Goal: Check status

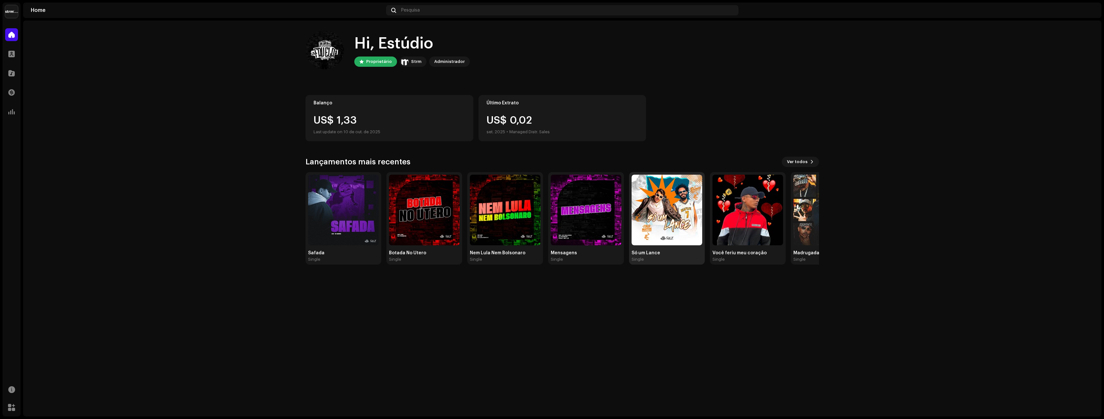
click at [655, 216] on img at bounding box center [666, 210] width 71 height 71
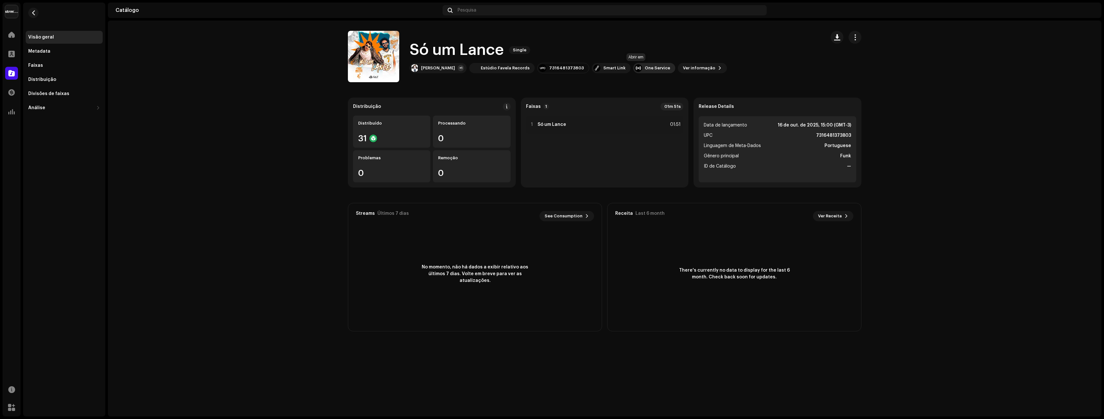
click at [645, 70] on div "One Service" at bounding box center [657, 67] width 25 height 5
click at [683, 67] on span "Ver informação" at bounding box center [699, 68] width 32 height 13
click at [741, 142] on div "Só um Lance 3044377 Metadata Distribuição Linguagem de Meta-Dados Portuguese Tí…" at bounding box center [552, 209] width 1104 height 419
click at [854, 36] on span "button" at bounding box center [855, 37] width 6 height 5
click at [41, 66] on div "Faixas" at bounding box center [35, 65] width 15 height 5
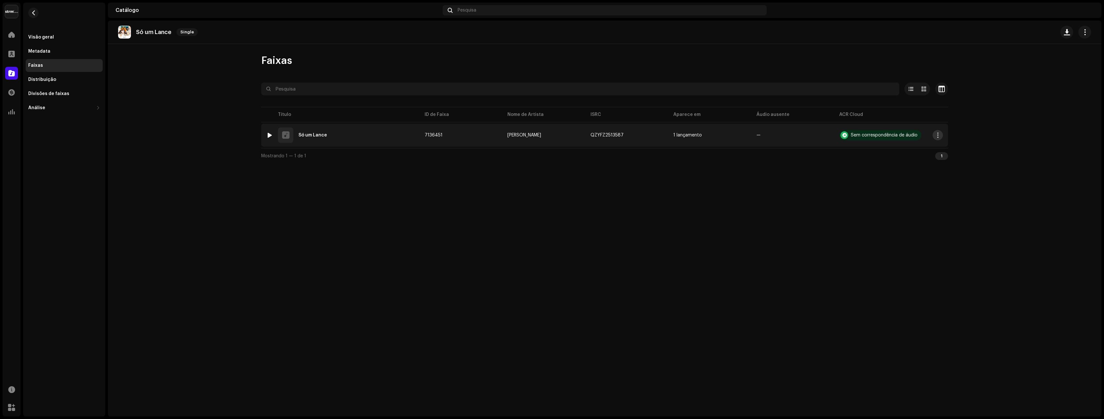
click at [933, 134] on button "button" at bounding box center [937, 135] width 10 height 10
click at [734, 164] on div "Só um [PERSON_NAME] Faixas Selecionado 0 Opções Filtros Status de distribuição …" at bounding box center [604, 219] width 993 height 396
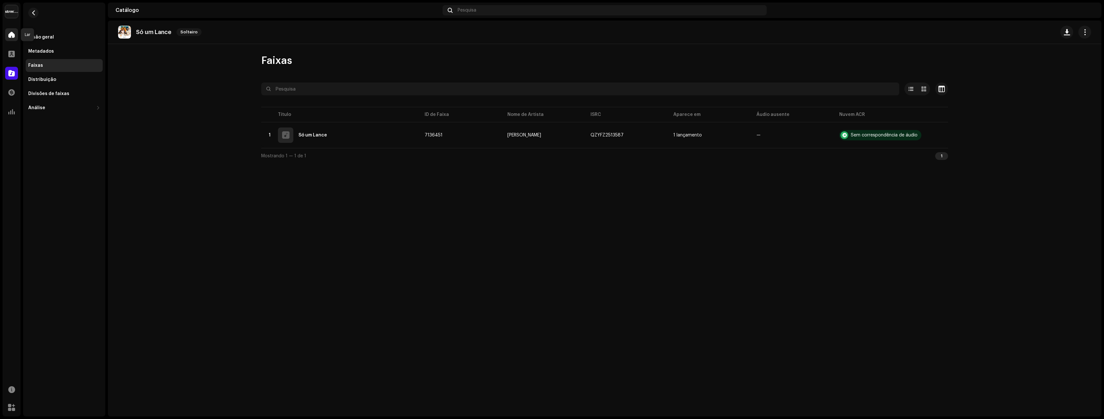
click at [7, 35] on div at bounding box center [11, 34] width 13 height 13
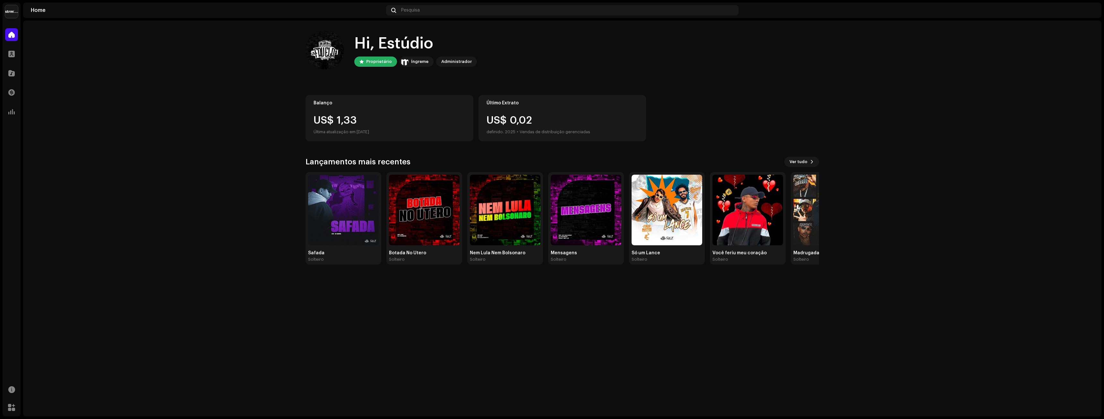
click at [13, 15] on img at bounding box center [11, 11] width 13 height 13
click at [49, 54] on home-home "Hi, Estúdio Proprietário Íngreme Administrador Balanço US$ 1,33 Última atualiza…" at bounding box center [562, 148] width 1078 height 254
click at [11, 66] on div "Catálogo" at bounding box center [12, 73] width 18 height 18
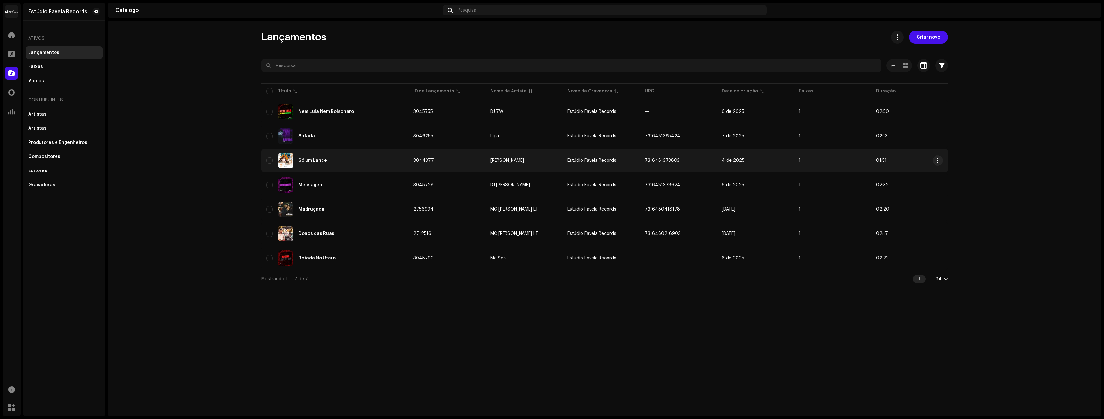
click at [299, 157] on div "Só um Lance" at bounding box center [334, 160] width 137 height 15
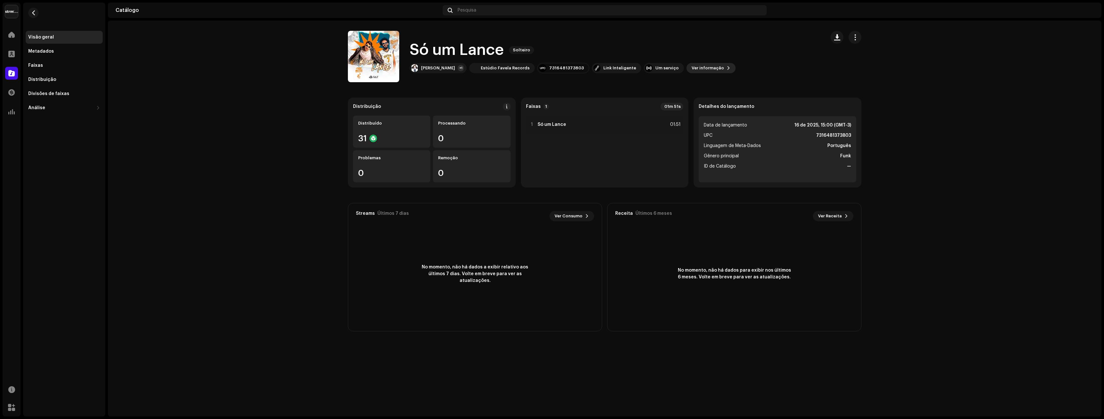
click at [686, 70] on button "Ver informação" at bounding box center [710, 68] width 49 height 10
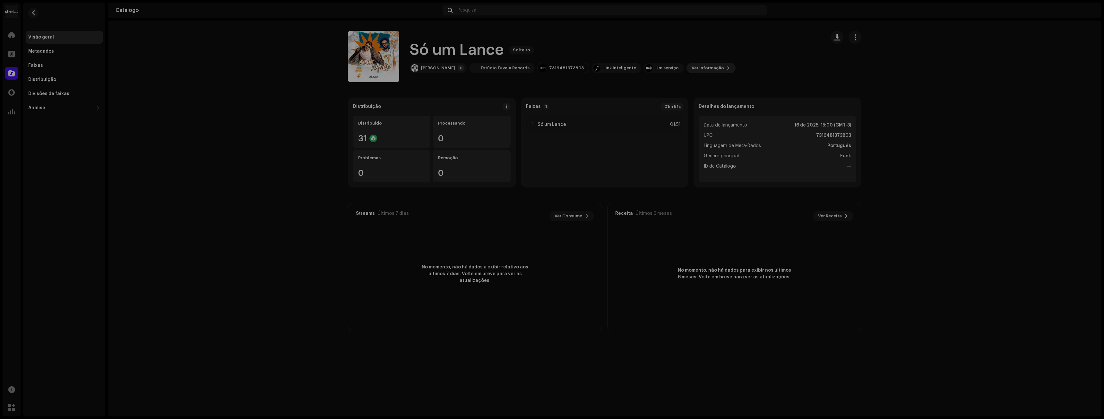
click at [668, 70] on div "Só um Lance 3044377 Metadados Distribuição Linguagem de Meta-Dados Português Tí…" at bounding box center [552, 209] width 1104 height 419
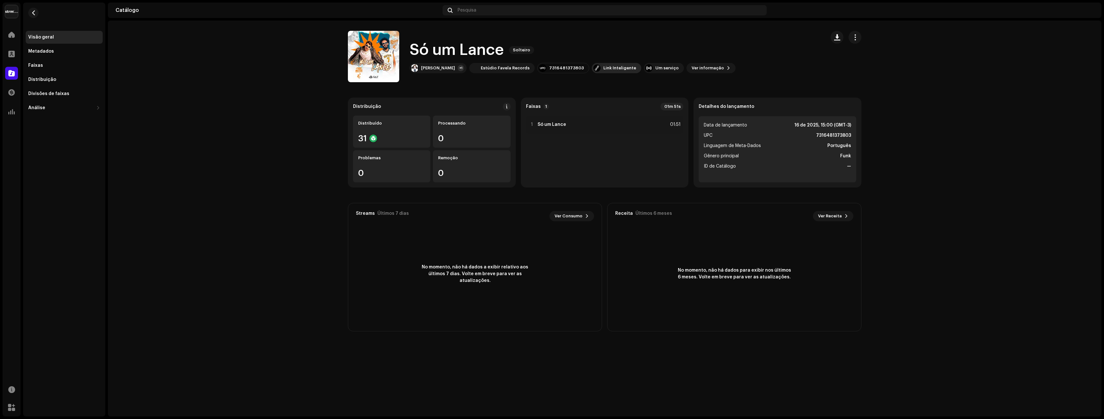
click at [603, 68] on font "Link Inteligente" at bounding box center [619, 68] width 33 height 4
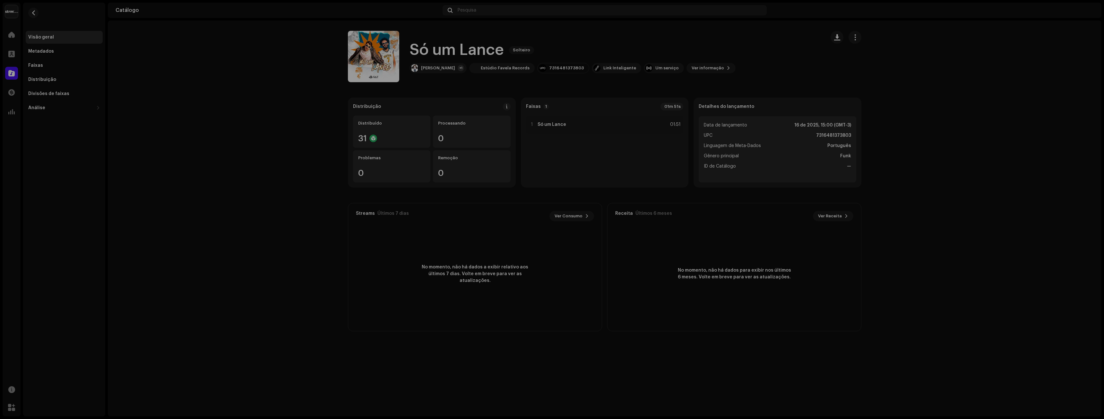
click at [541, 67] on div "[DOMAIN_NAME] Painel Torne-se Premium Link Inteligente [URL][DOMAIN_NAME]" at bounding box center [552, 209] width 1104 height 419
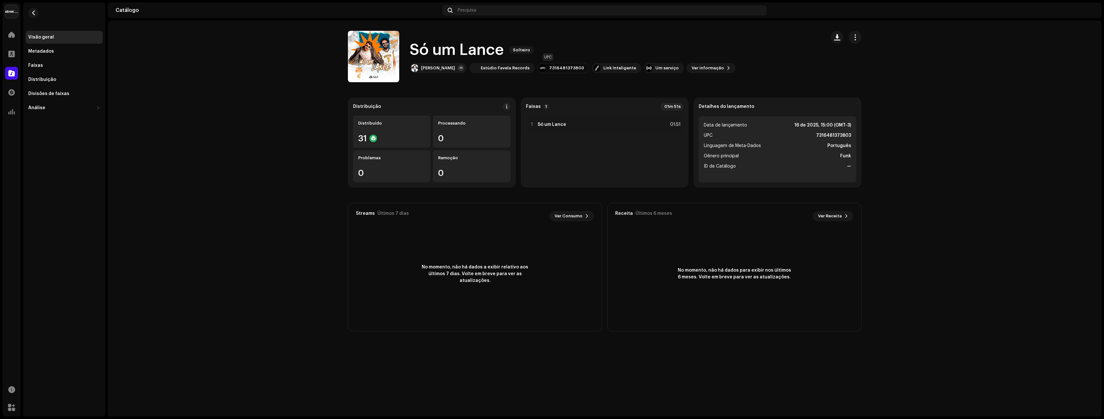
click at [549, 68] on font "7316481373803" at bounding box center [566, 68] width 35 height 4
click at [857, 39] on span "button" at bounding box center [855, 37] width 6 height 5
click at [762, 60] on div "Só um [PERSON_NAME] [PERSON_NAME] +1 Estúdio Favela Records 7316481373803 Link …" at bounding box center [584, 56] width 472 height 51
click at [1085, 11] on img at bounding box center [1088, 10] width 10 height 10
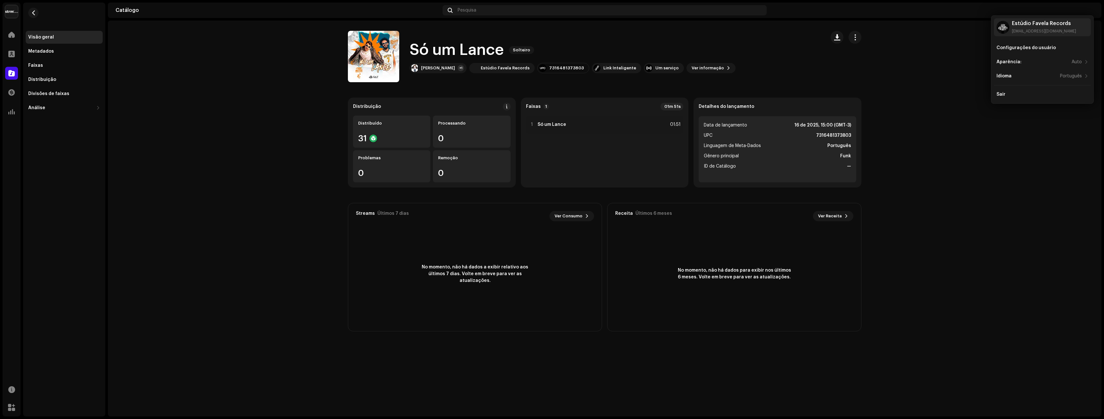
click at [956, 48] on re-o-release-hero "Só um [PERSON_NAME] Só um [PERSON_NAME] [PERSON_NAME] +1 Estúdio Favela Records…" at bounding box center [604, 56] width 993 height 51
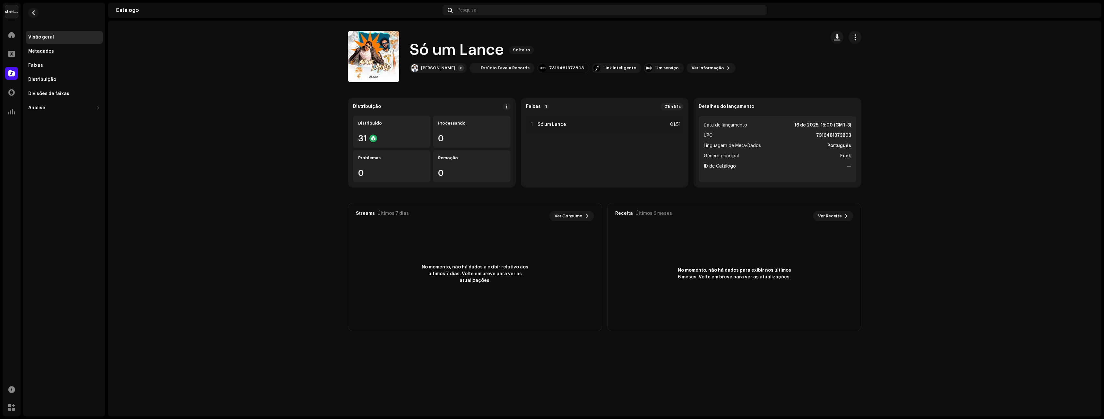
click at [11, 12] on img at bounding box center [11, 11] width 13 height 13
click at [72, 9] on font "Estúdio Favela Records" at bounding box center [73, 11] width 53 height 4
click at [8, 39] on div at bounding box center [11, 34] width 13 height 13
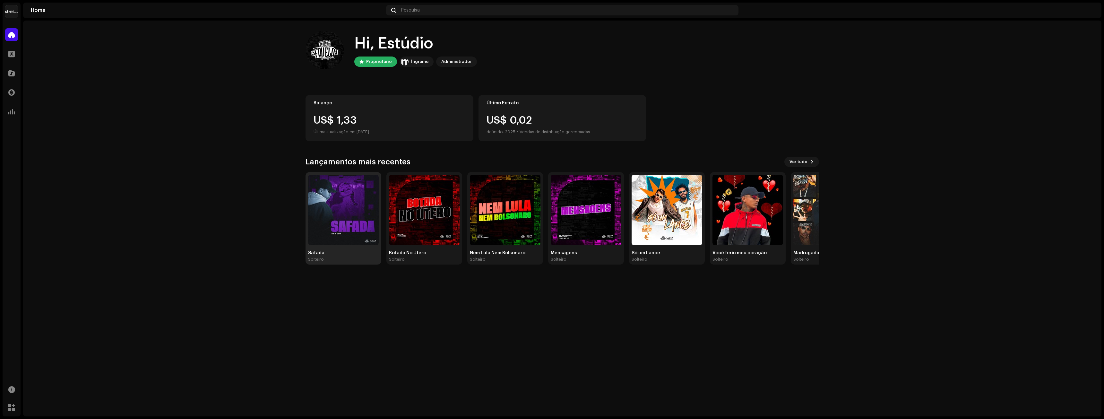
click at [319, 195] on img at bounding box center [343, 210] width 71 height 71
